Goal: Transaction & Acquisition: Purchase product/service

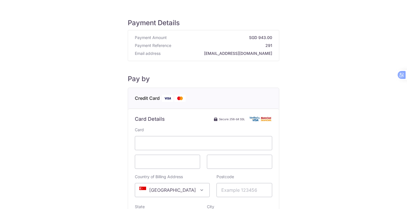
click at [343, 116] on div "Payment Details Payment Amount SGD 943.00 Payment Reference 291 Email address […" at bounding box center [204, 158] width 380 height 298
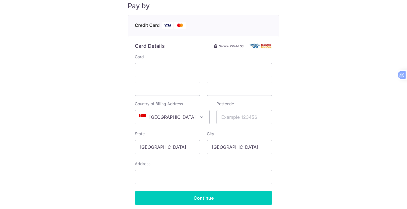
scroll to position [85, 0]
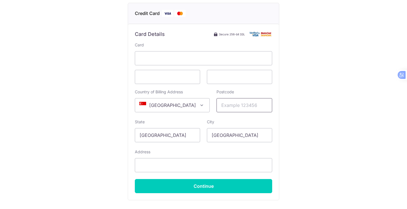
click at [241, 105] on input "Postcode" at bounding box center [244, 105] width 56 height 14
type input "650624"
type input "624 [GEOGRAPHIC_DATA]"
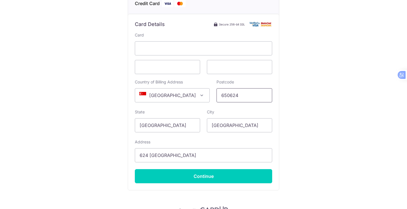
scroll to position [113, 0]
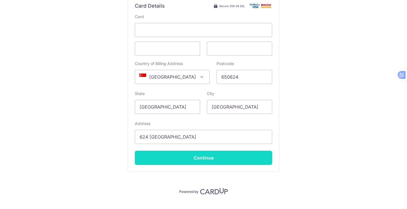
click at [234, 154] on input "Continue" at bounding box center [203, 158] width 137 height 14
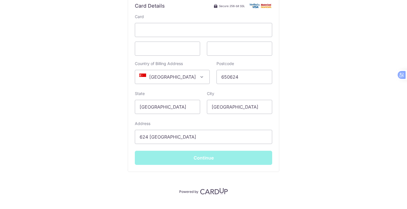
type input "**** 3279"
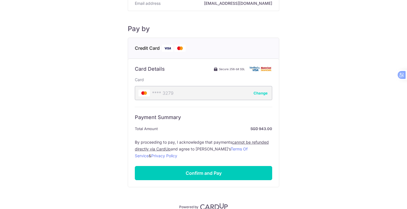
scroll to position [77, 0]
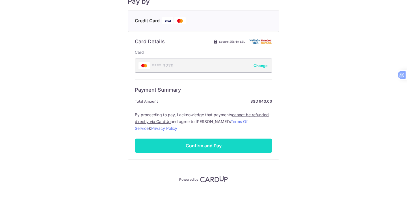
click at [230, 145] on input "Confirm and Pay" at bounding box center [203, 145] width 137 height 14
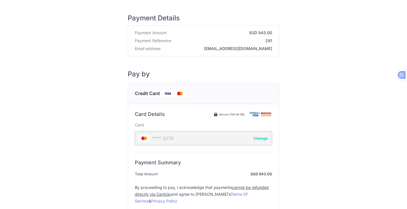
scroll to position [0, 0]
